Goal: Information Seeking & Learning: Find specific fact

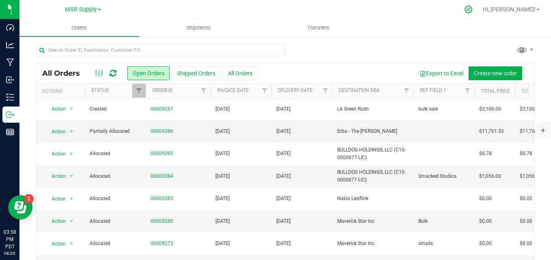
click at [473, 9] on icon at bounding box center [468, 9] width 9 height 9
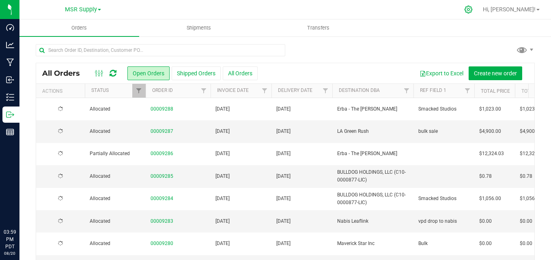
click at [472, 9] on icon at bounding box center [469, 10] width 8 height 8
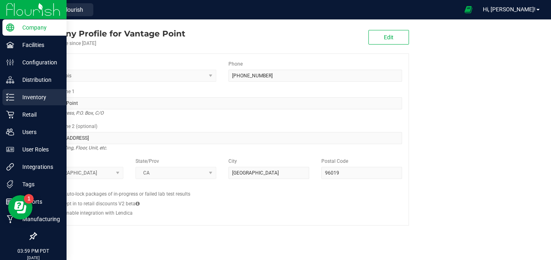
click at [26, 99] on p "Inventory" at bounding box center [38, 97] width 49 height 10
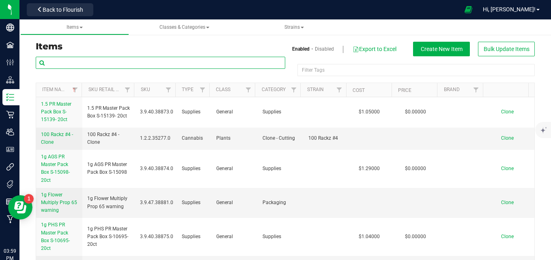
click at [121, 63] on input "text" at bounding box center [161, 63] width 250 height 12
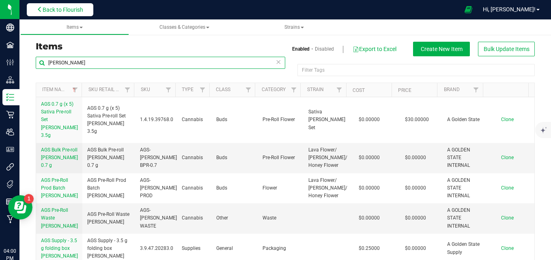
type input "[PERSON_NAME]"
click at [79, 10] on span "Back to Flourish" at bounding box center [63, 9] width 41 height 6
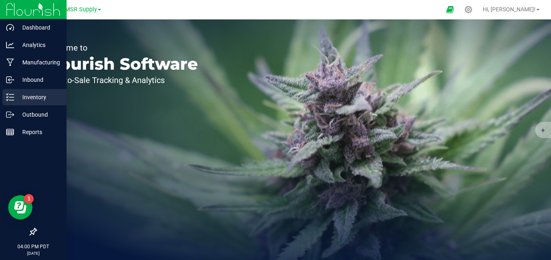
click at [19, 94] on p "Inventory" at bounding box center [38, 97] width 49 height 10
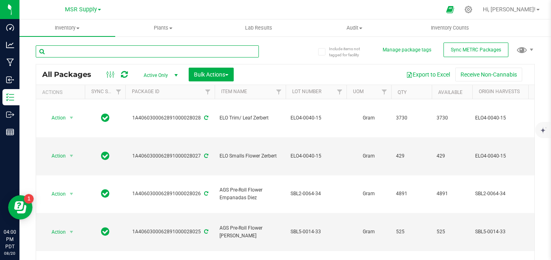
click at [132, 47] on input "text" at bounding box center [147, 51] width 223 height 12
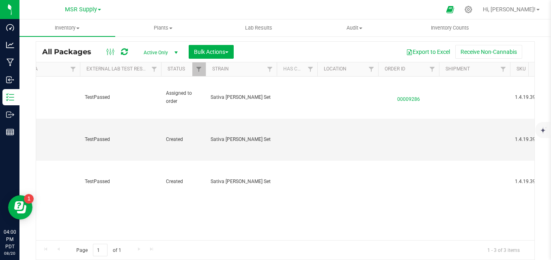
scroll to position [0, 759]
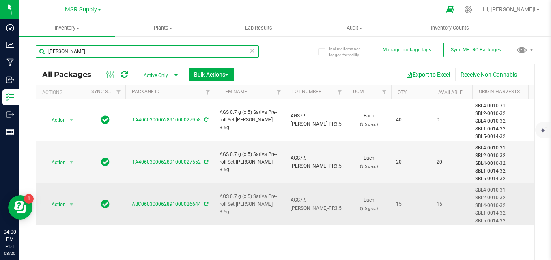
type input "[PERSON_NAME]"
